Goal: Navigation & Orientation: Find specific page/section

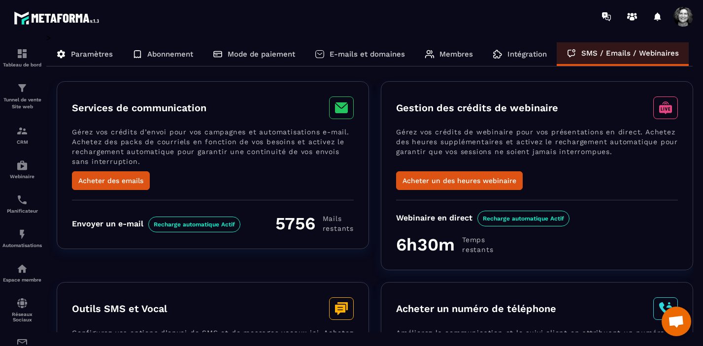
click at [526, 53] on p "Intégration" at bounding box center [526, 54] width 39 height 9
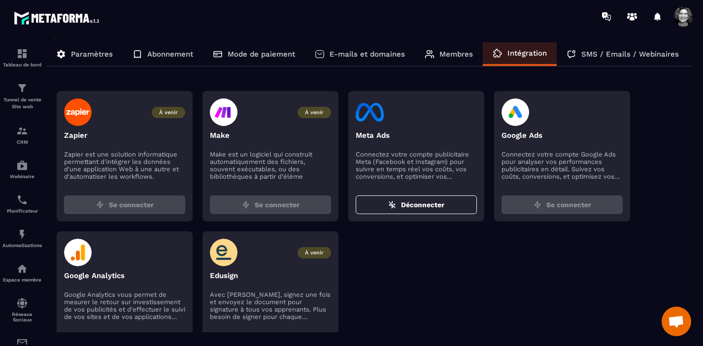
click at [450, 52] on p "Membres" at bounding box center [455, 54] width 33 height 9
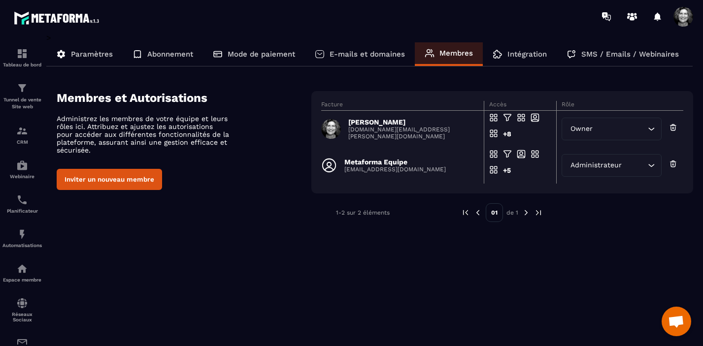
click at [355, 55] on p "E-mails et domaines" at bounding box center [366, 54] width 75 height 9
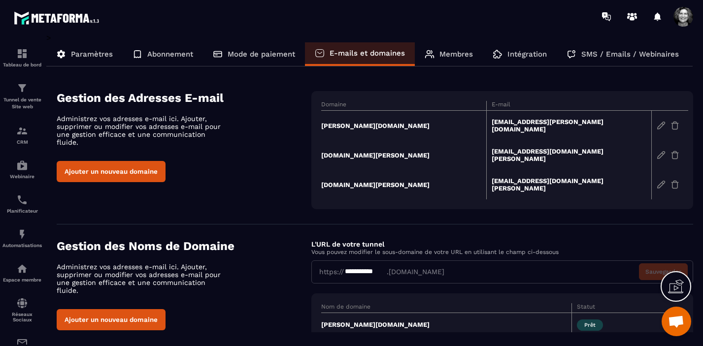
click at [262, 53] on p "Mode de paiement" at bounding box center [261, 54] width 67 height 9
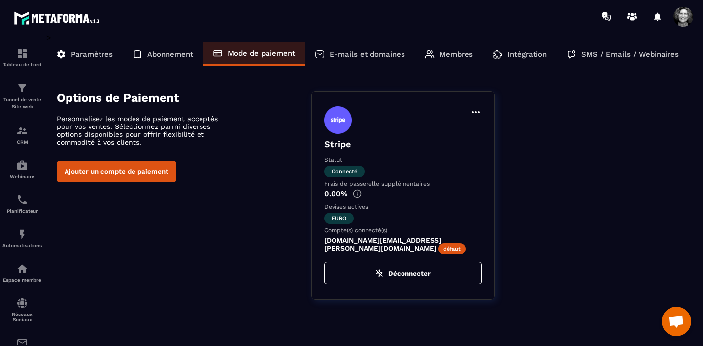
click at [652, 52] on p "SMS / Emails / Webinaires" at bounding box center [630, 54] width 98 height 9
